Goal: Task Accomplishment & Management: Use online tool/utility

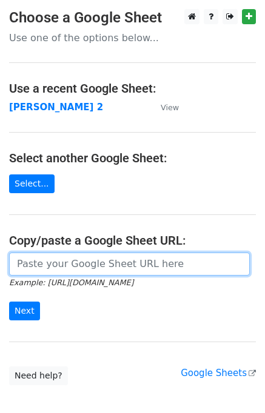
click at [130, 267] on input "url" at bounding box center [129, 263] width 240 height 23
type input "https://docs.google.com/spreadsheets/d/1ZDlVQjaDibfPTpoRrnWj8pjn7YSOO7xEi0WZbgJ…"
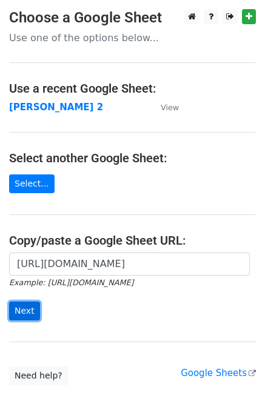
drag, startPoint x: 22, startPoint y: 314, endPoint x: 31, endPoint y: 307, distance: 12.1
click at [22, 315] on input "Next" at bounding box center [24, 310] width 31 height 19
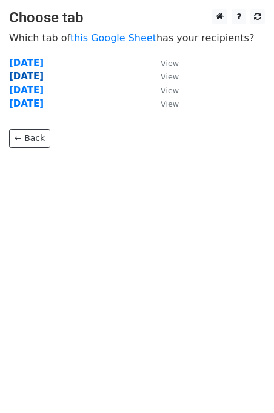
click at [34, 78] on strong "[DATE]" at bounding box center [26, 76] width 35 height 11
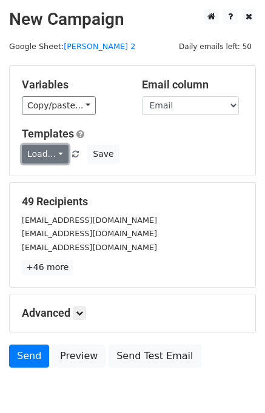
click at [47, 147] on link "Load..." at bounding box center [45, 154] width 47 height 19
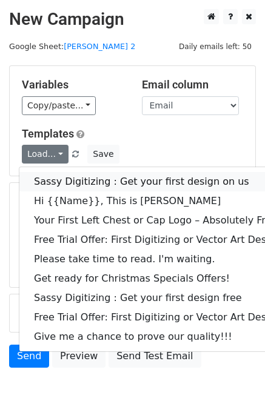
click at [58, 182] on link "Sassy Digitizing : Get your first design on us" at bounding box center [174, 181] width 310 height 19
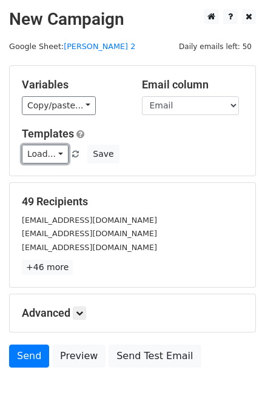
drag, startPoint x: 39, startPoint y: 160, endPoint x: 49, endPoint y: 182, distance: 24.1
click at [39, 160] on link "Load..." at bounding box center [45, 154] width 47 height 19
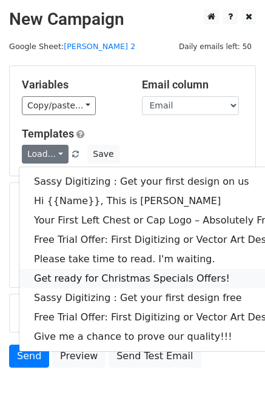
click at [56, 278] on link "Get ready for Christmas Specials Offers!" at bounding box center [174, 278] width 310 height 19
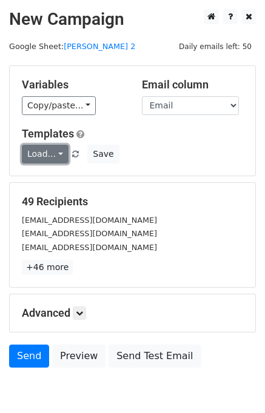
click at [36, 162] on link "Load..." at bounding box center [45, 154] width 47 height 19
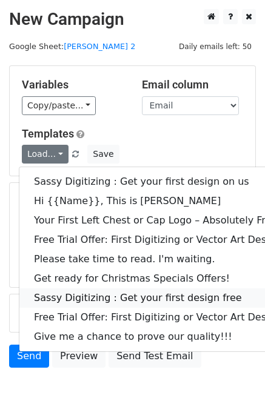
click at [88, 299] on link "Sassy Digitizing : Get your first design free" at bounding box center [174, 297] width 310 height 19
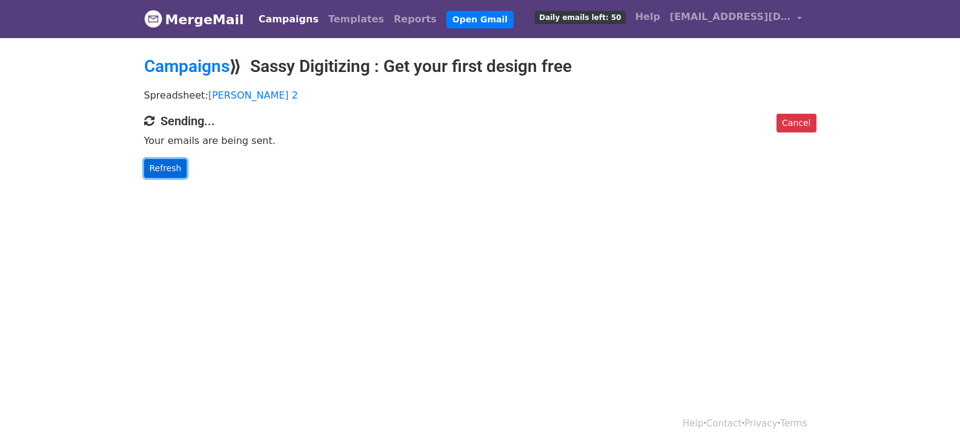
click at [175, 163] on link "Refresh" at bounding box center [165, 168] width 43 height 19
